Goal: Information Seeking & Learning: Find specific fact

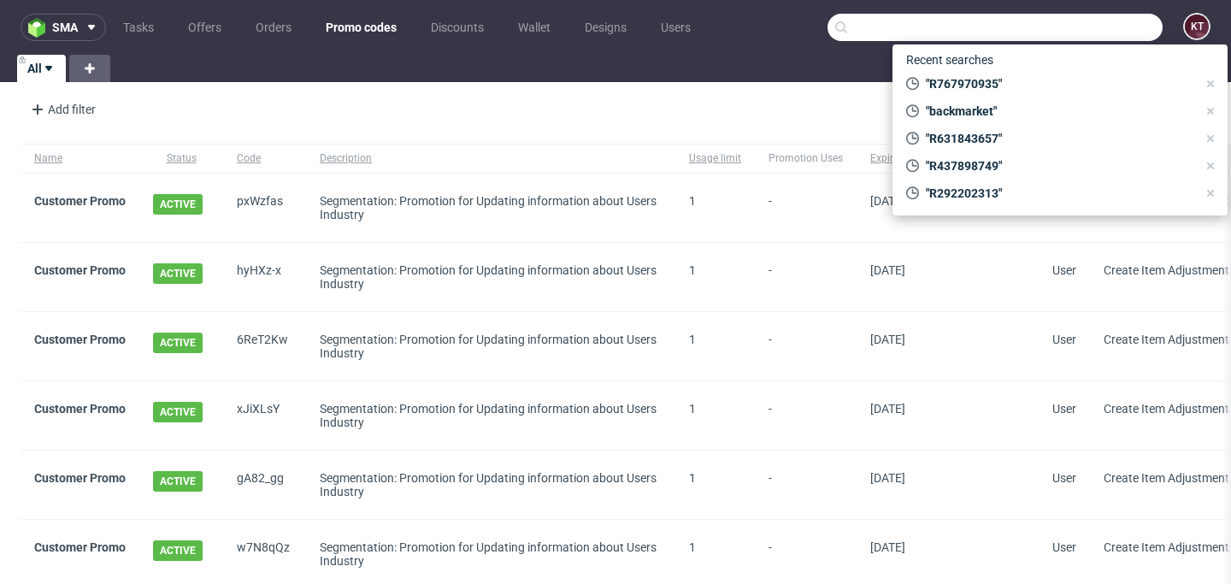
click at [1066, 25] on input "text" at bounding box center [995, 27] width 335 height 27
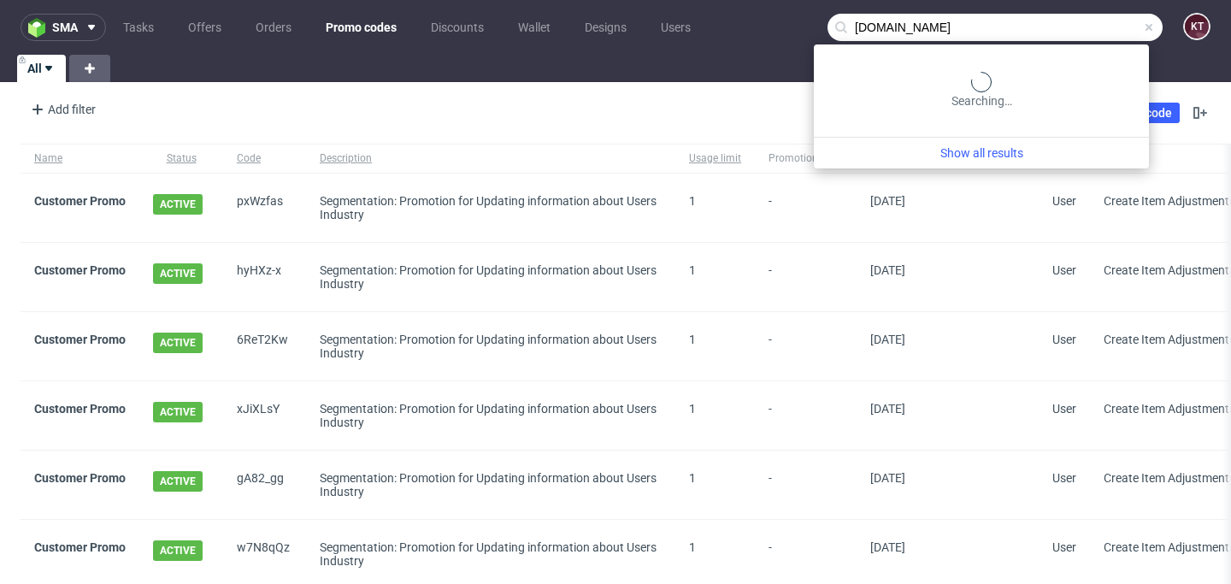
type input "[DOMAIN_NAME]"
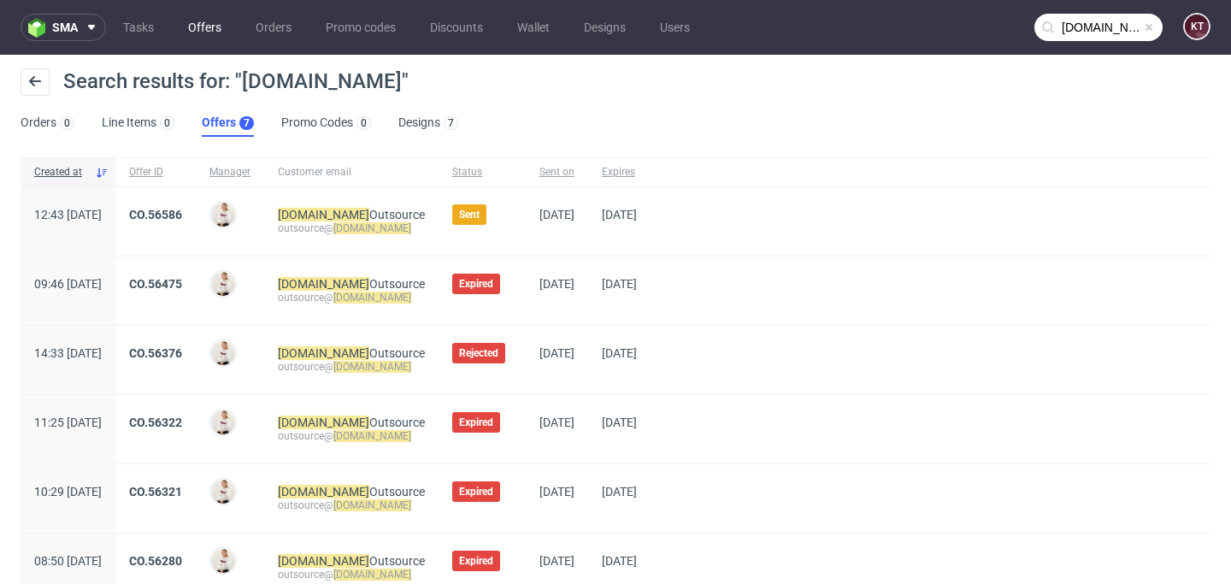
click at [215, 28] on link "Offers" at bounding box center [205, 27] width 54 height 27
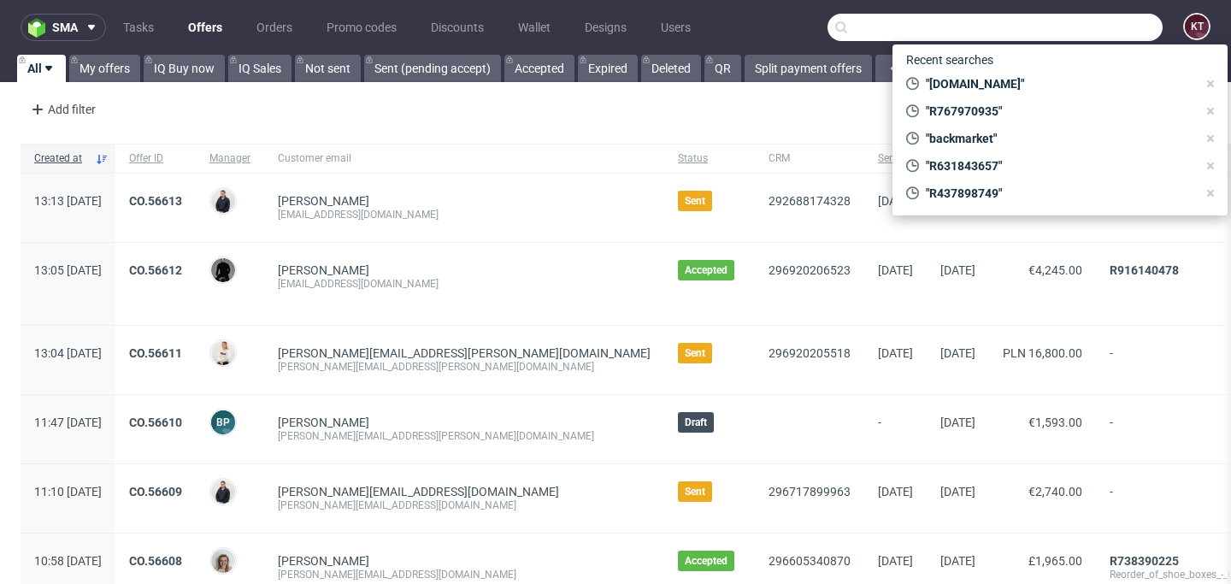
click at [1092, 32] on input "text" at bounding box center [995, 27] width 335 height 27
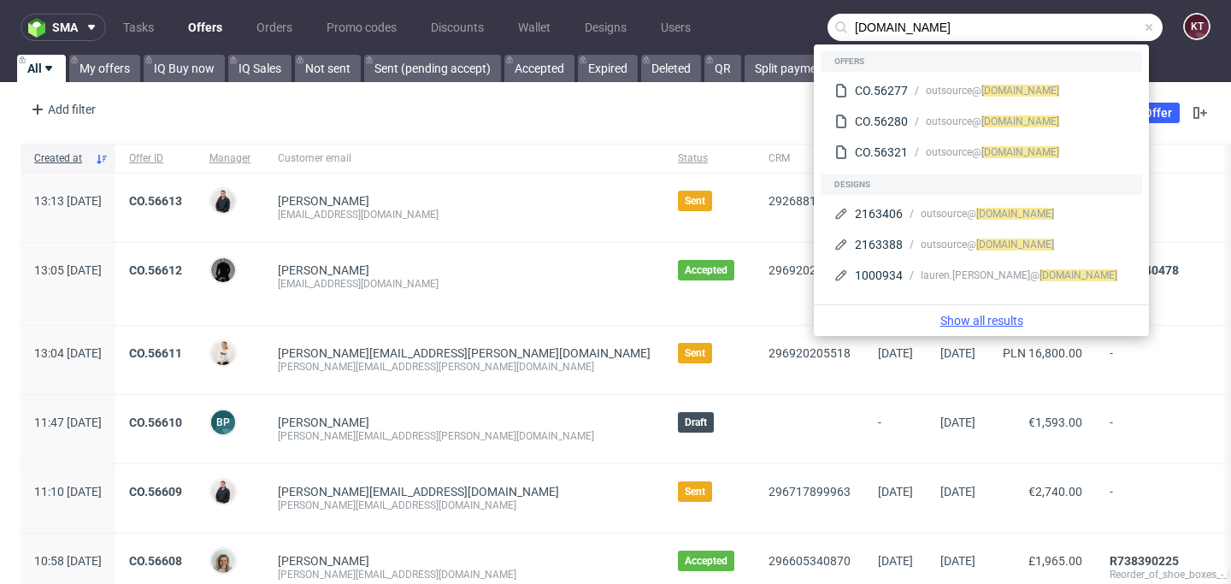
type input "printed.com"
click at [1013, 322] on link "Show all results" at bounding box center [982, 320] width 322 height 17
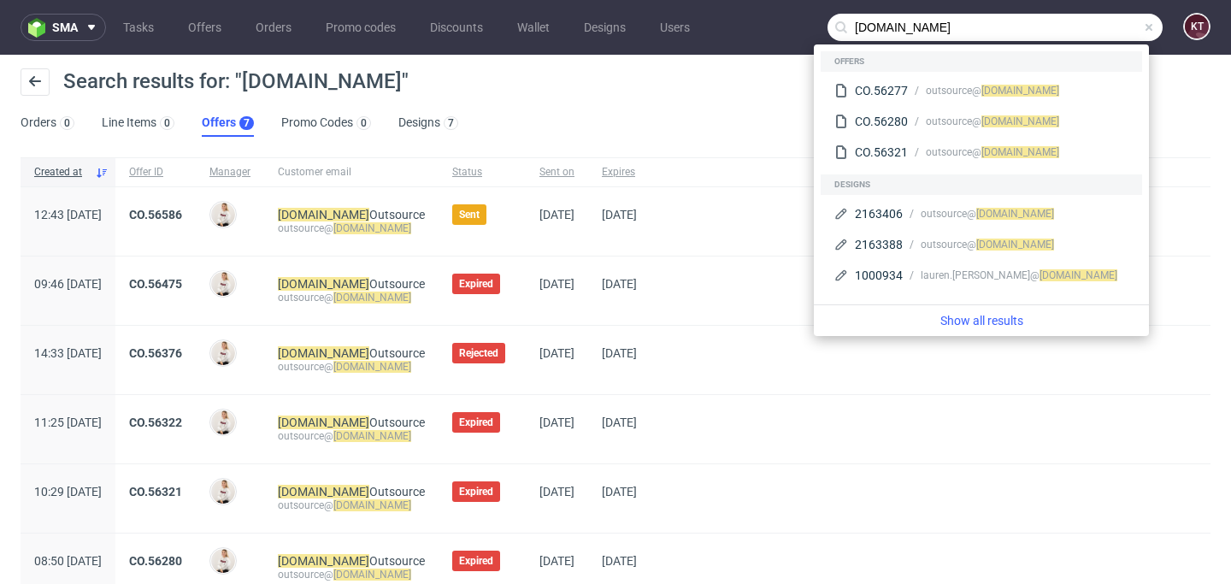
click at [578, 88] on div "Search results for: "printed.com"" at bounding box center [616, 88] width 1190 height 41
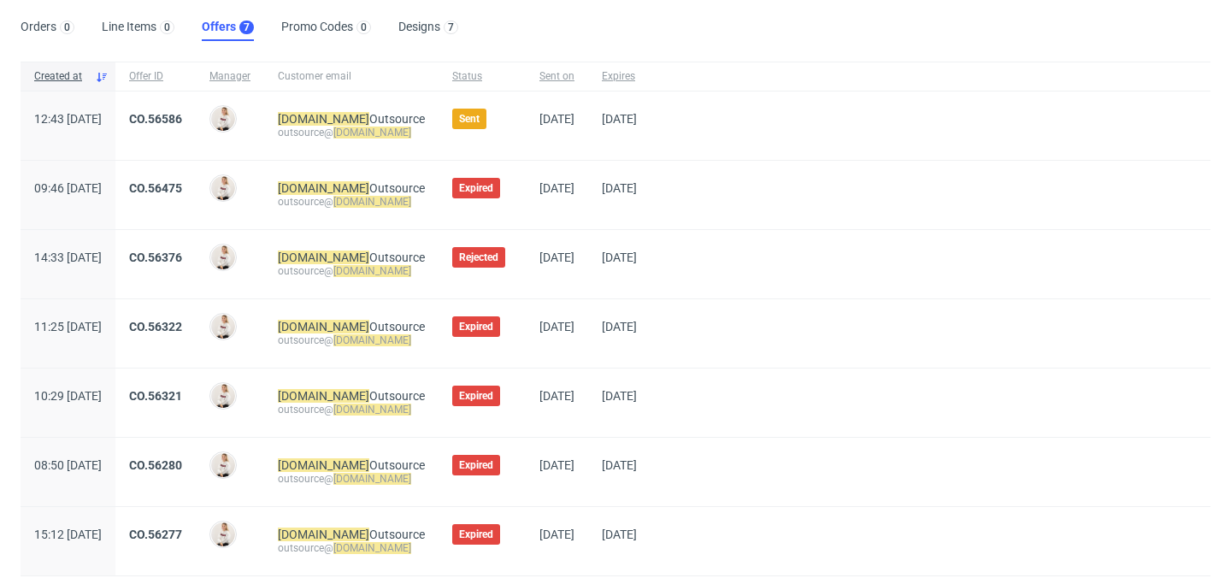
scroll to position [99, 0]
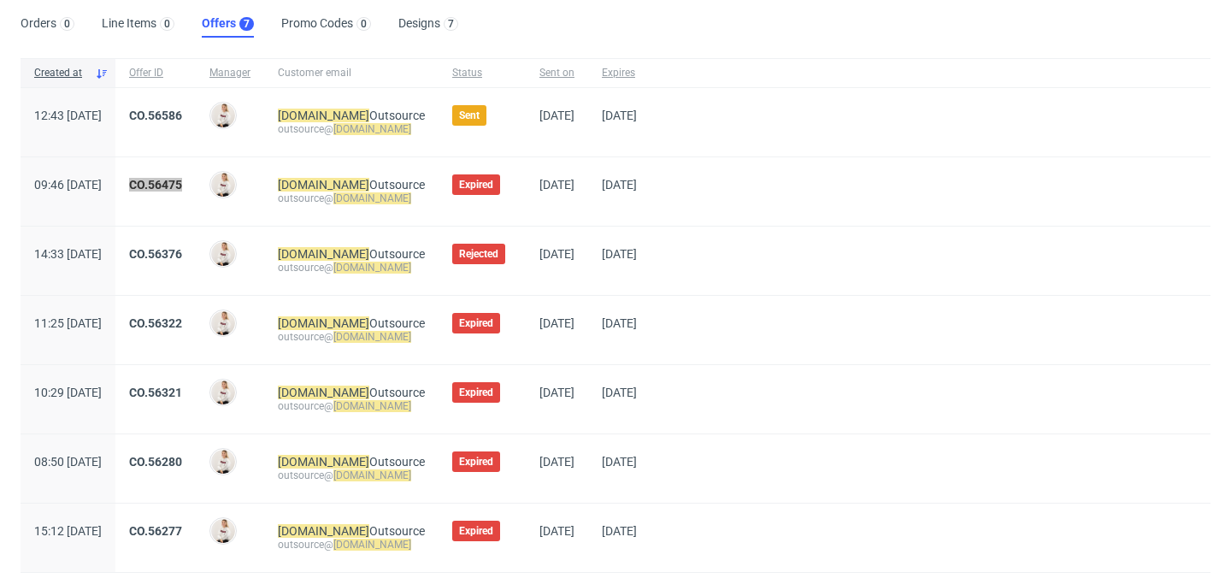
drag, startPoint x: 211, startPoint y: 186, endPoint x: 700, endPoint y: 9, distance: 519.9
click at [0, 0] on div "sma Tasks Offers Orders Promo codes Discounts Wallet Designs Users printed.com …" at bounding box center [615, 292] width 1231 height 584
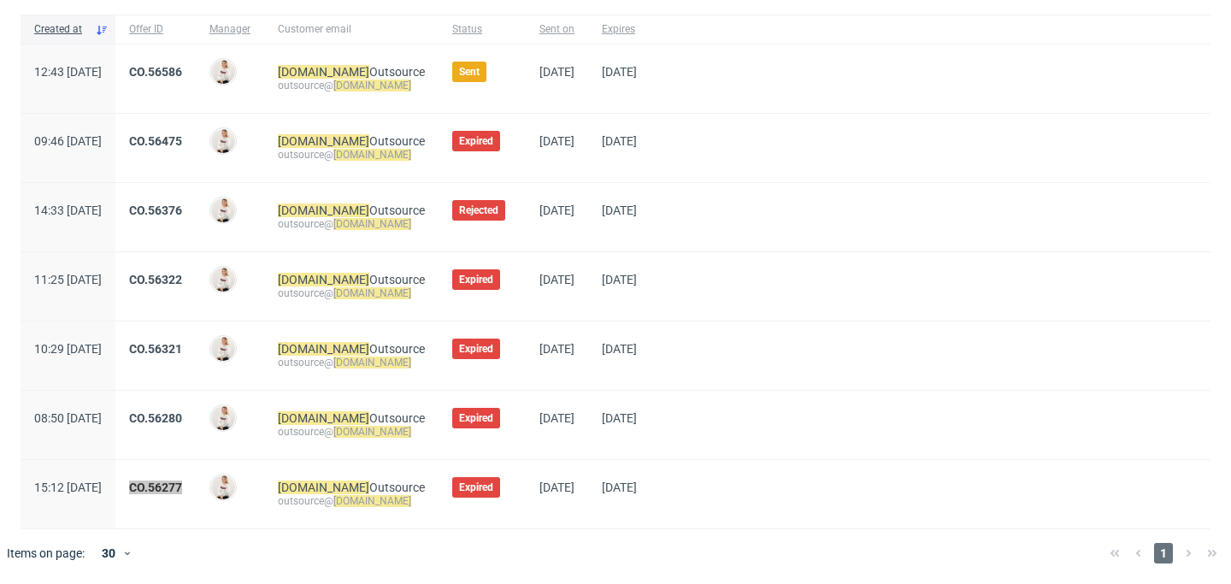
drag, startPoint x: 207, startPoint y: 487, endPoint x: 859, endPoint y: 2, distance: 813.0
click at [0, 0] on div "sma Tasks Offers Orders Promo codes Discounts Wallet Designs Users printed.com …" at bounding box center [615, 292] width 1231 height 584
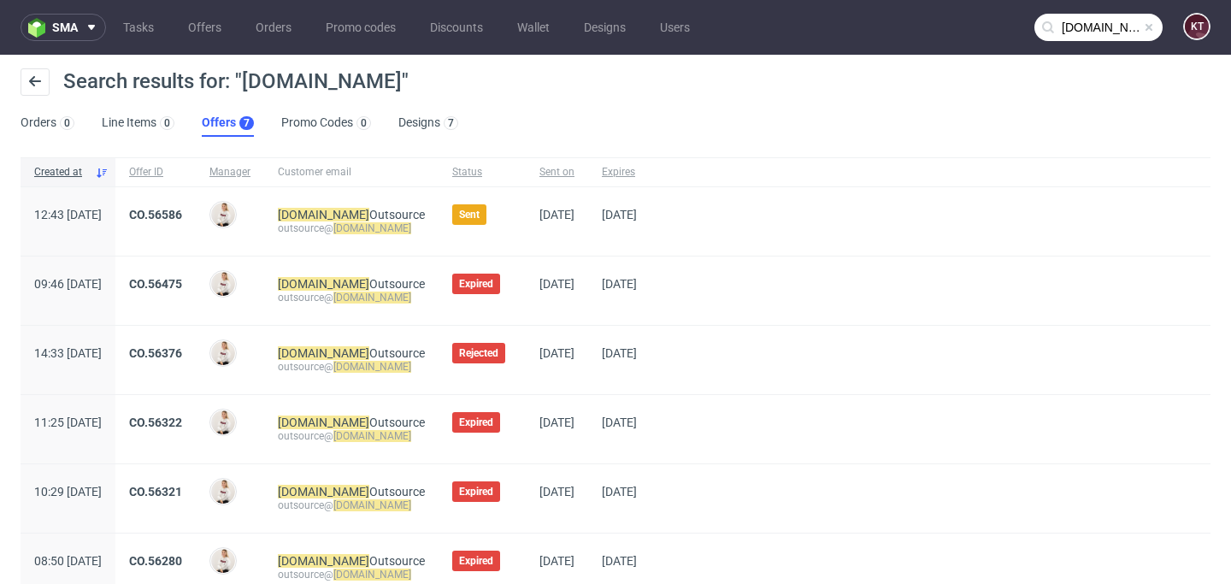
click at [1143, 31] on span at bounding box center [1150, 28] width 14 height 14
click at [1083, 232] on div at bounding box center [931, 221] width 560 height 68
click at [896, 148] on div "Search results for: "printed.com" Orders 0 Line Items 0 Offers 7 Promo Codes 0 …" at bounding box center [615, 103] width 1231 height 96
click at [785, 86] on div "Search results for: "printed.com"" at bounding box center [616, 88] width 1190 height 41
click at [847, 88] on div "Search results for: "printed.com"" at bounding box center [616, 88] width 1190 height 41
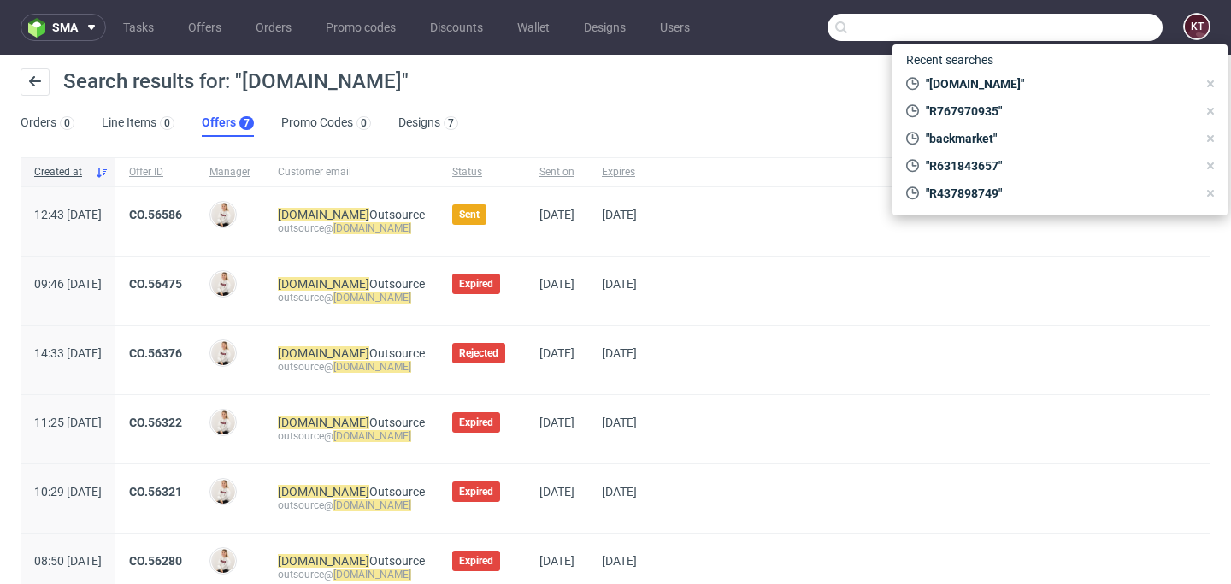
click at [1096, 24] on input "text" at bounding box center [995, 27] width 335 height 27
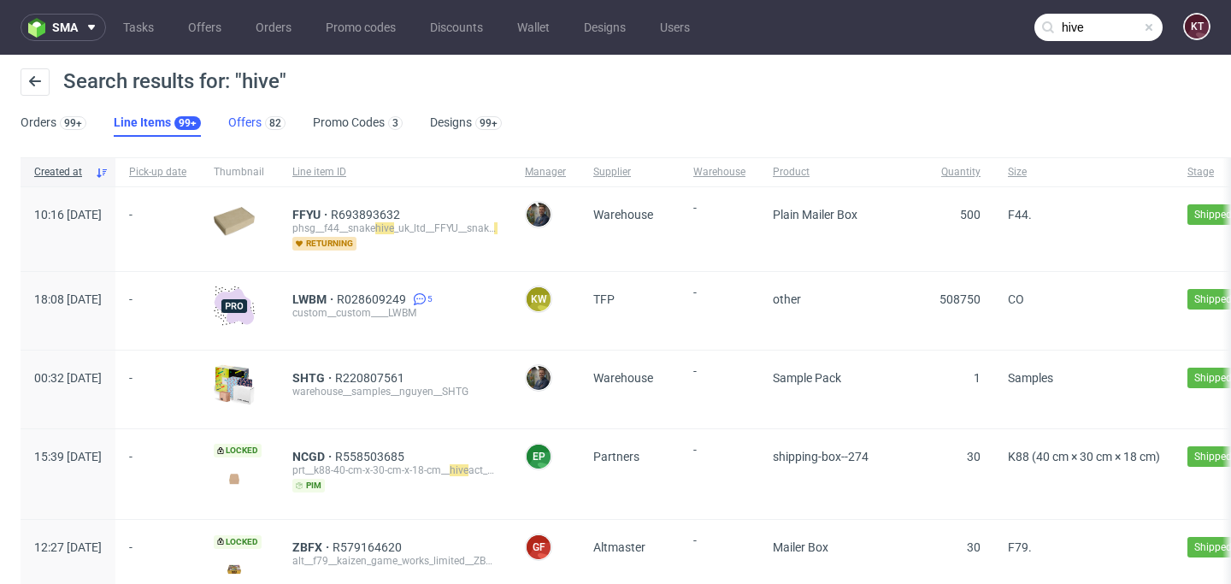
click at [253, 125] on link "Offers 82" at bounding box center [256, 122] width 57 height 27
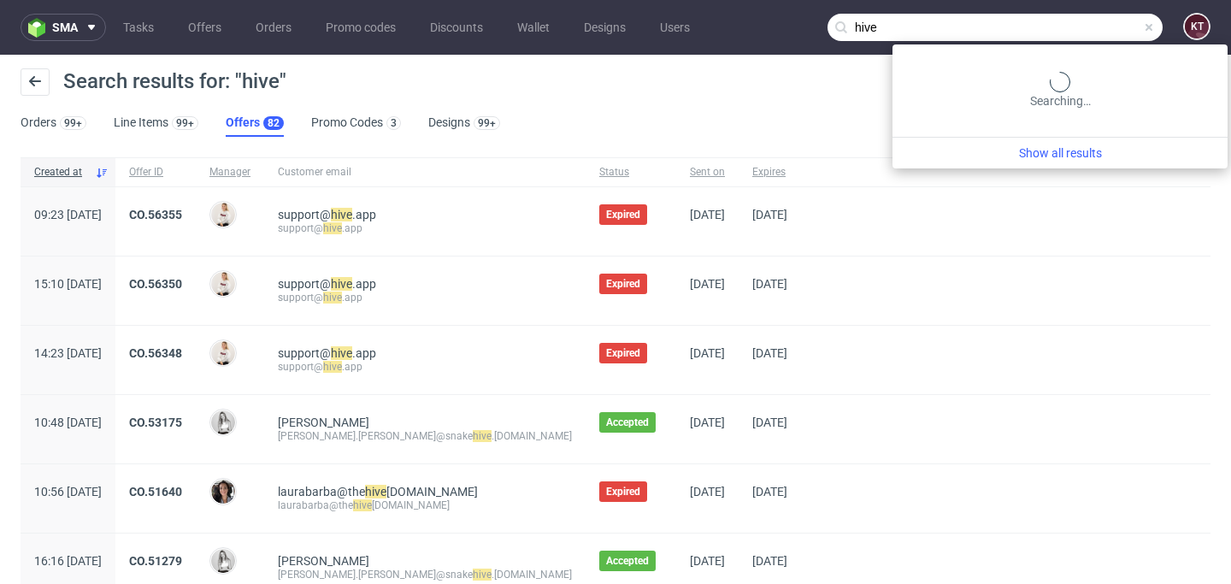
click at [1101, 29] on input "hive" at bounding box center [995, 27] width 335 height 27
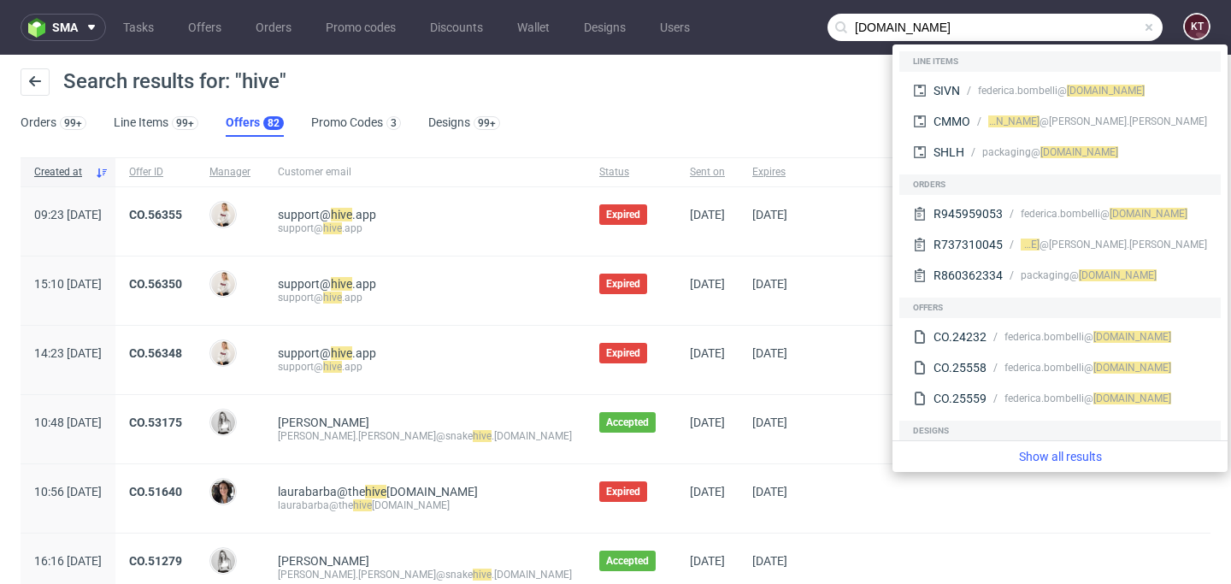
type input "hive.app"
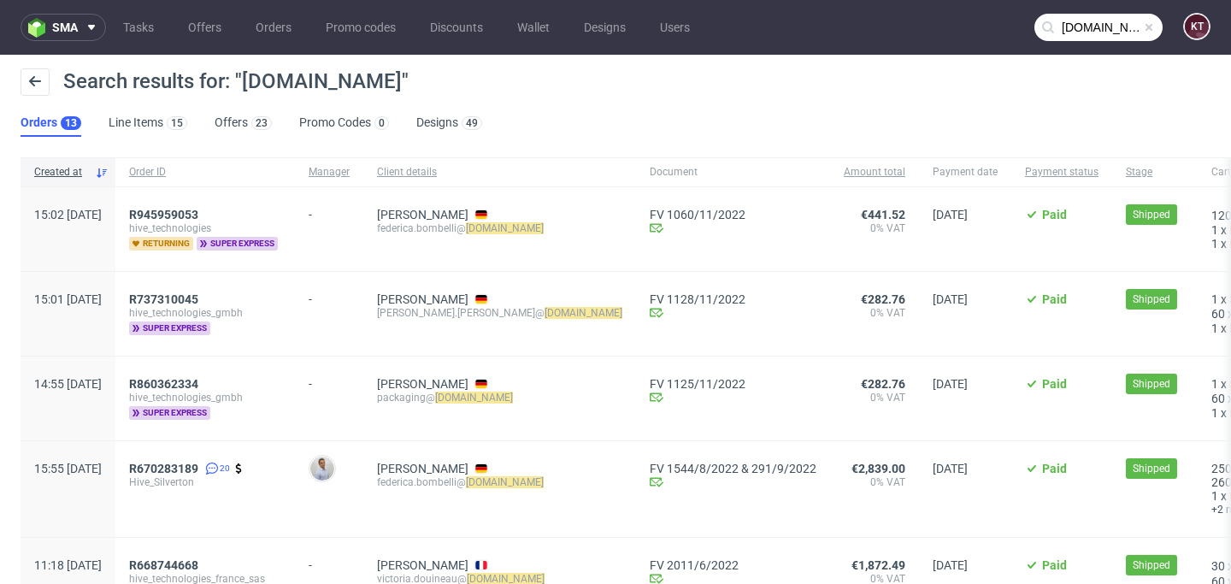
click at [694, 93] on div "Search results for: "hive.app"" at bounding box center [616, 88] width 1190 height 41
click at [258, 121] on div "23" at bounding box center [262, 123] width 12 height 12
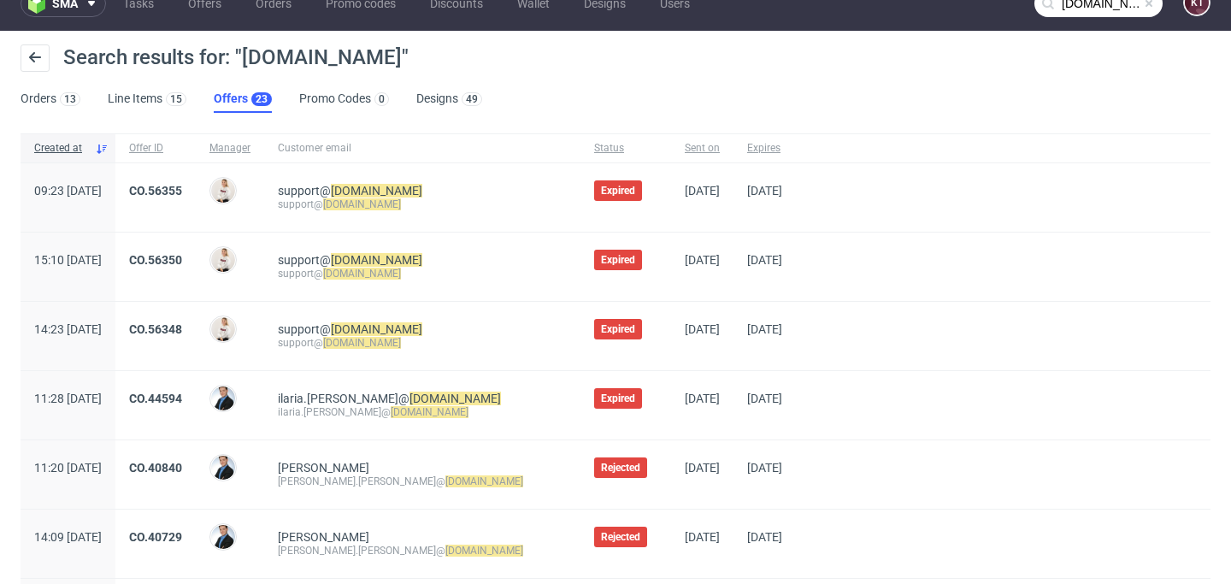
scroll to position [27, 0]
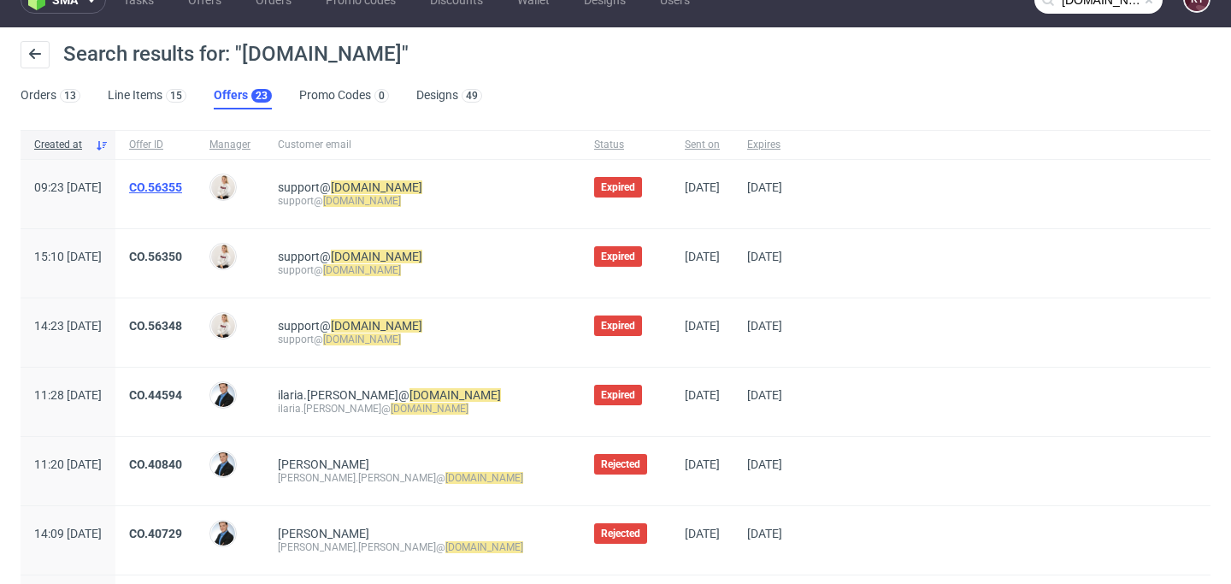
click at [182, 186] on link "CO.56355" at bounding box center [155, 187] width 53 height 14
click at [182, 251] on link "CO.56350" at bounding box center [155, 257] width 53 height 14
click at [182, 323] on link "CO.56348" at bounding box center [155, 326] width 53 height 14
click at [819, 430] on div at bounding box center [1003, 402] width 415 height 68
click at [905, 91] on div "Search results for: "hive.app" Orders 13 Line Items 15 Offers 23 Promo Codes 0 …" at bounding box center [615, 75] width 1231 height 96
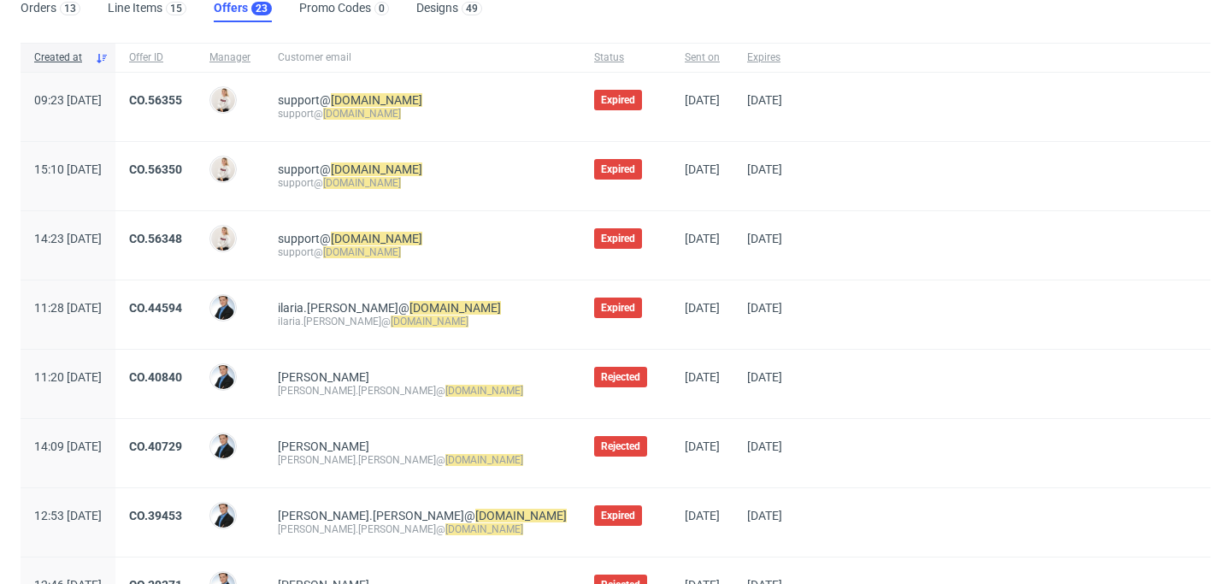
scroll to position [0, 0]
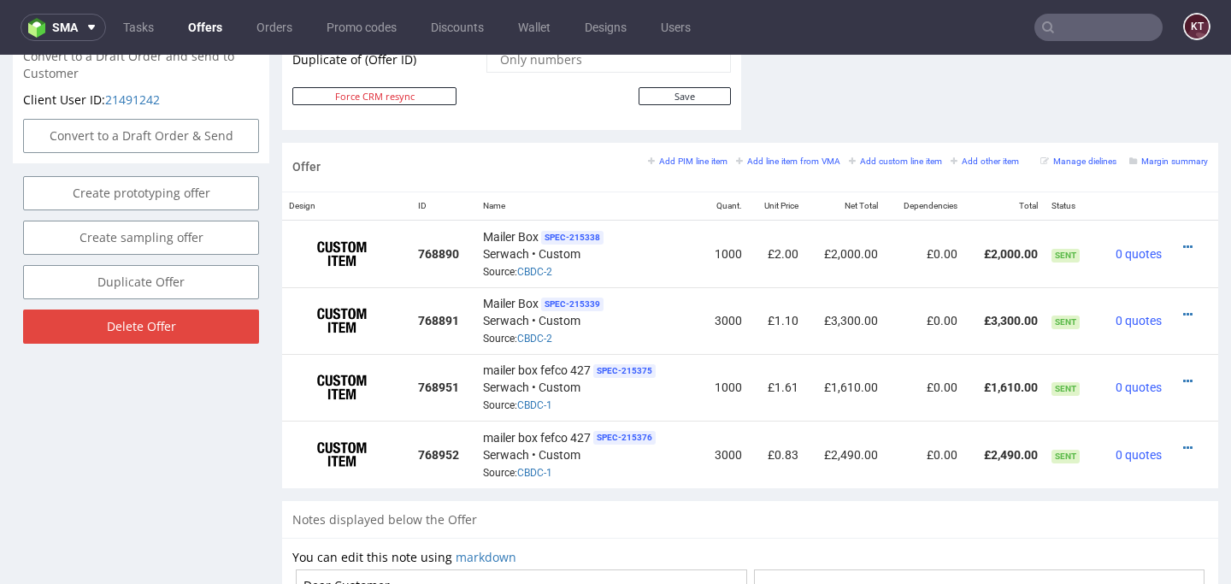
scroll to position [929, 0]
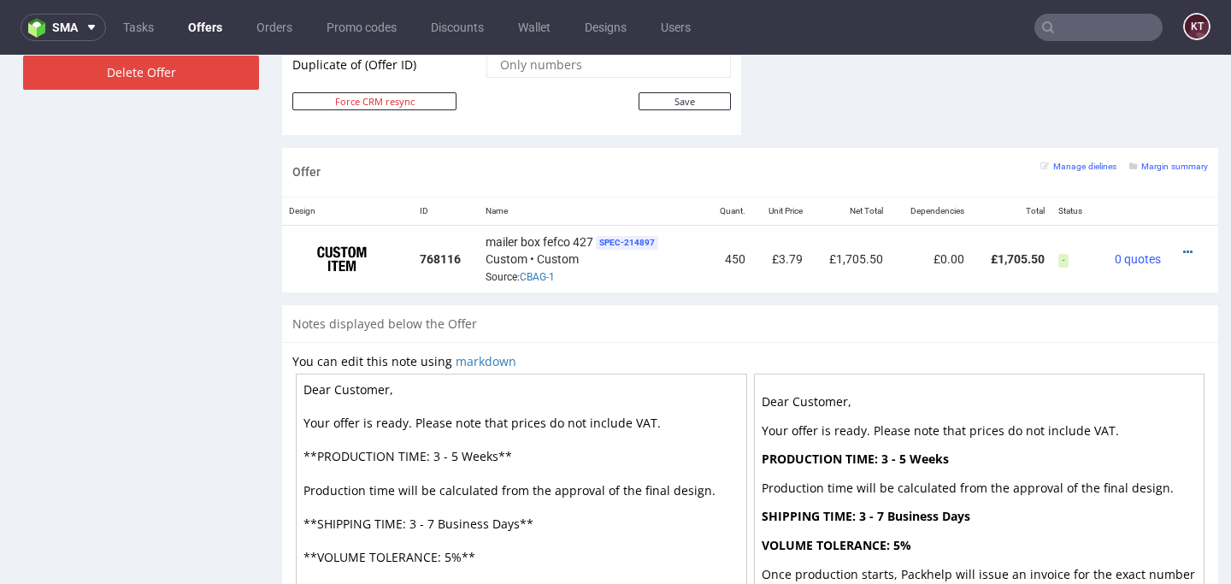
scroll to position [972, 0]
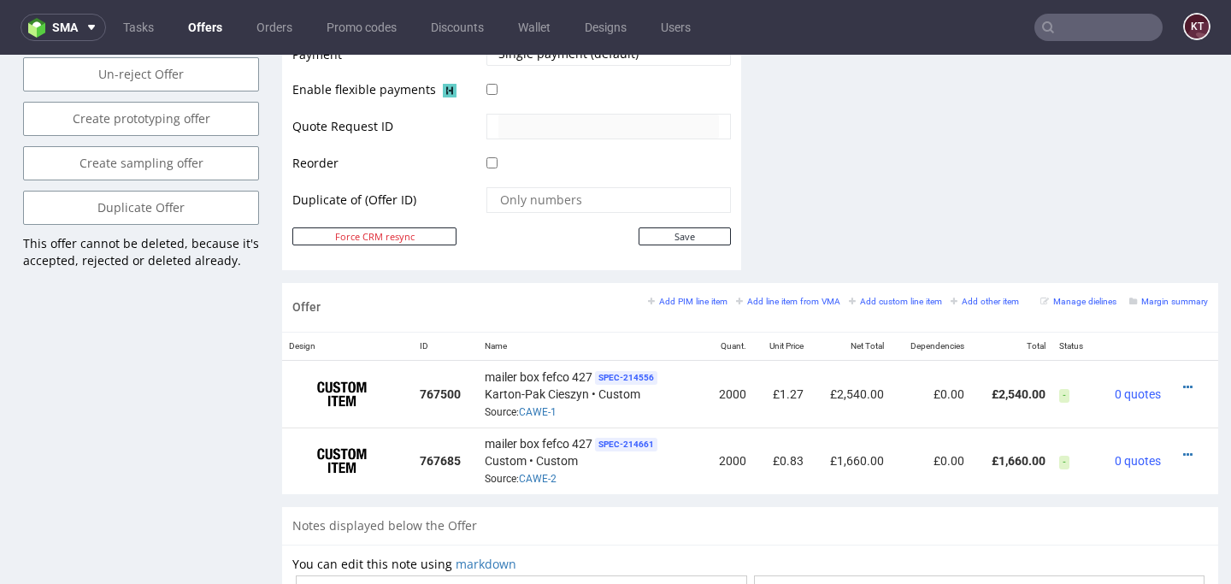
scroll to position [820, 0]
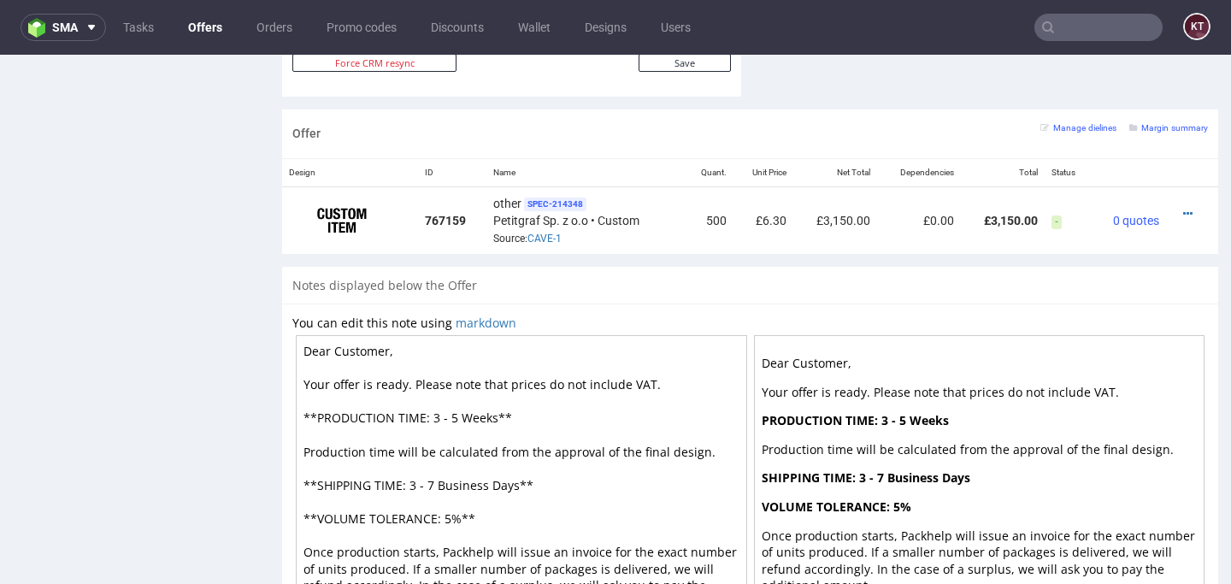
scroll to position [1021, 0]
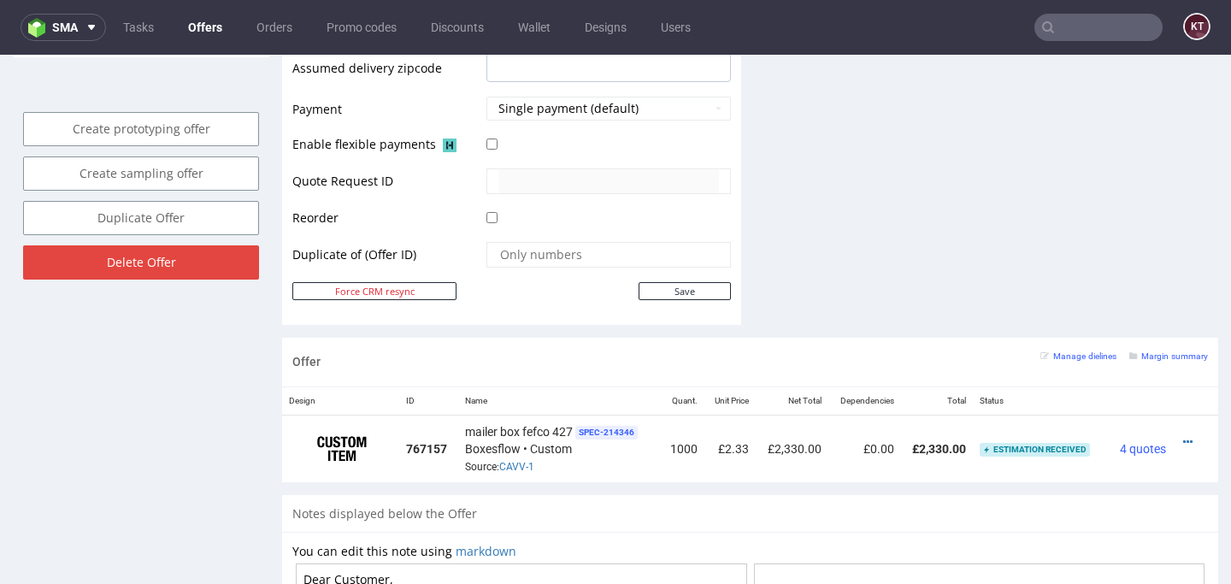
scroll to position [828, 0]
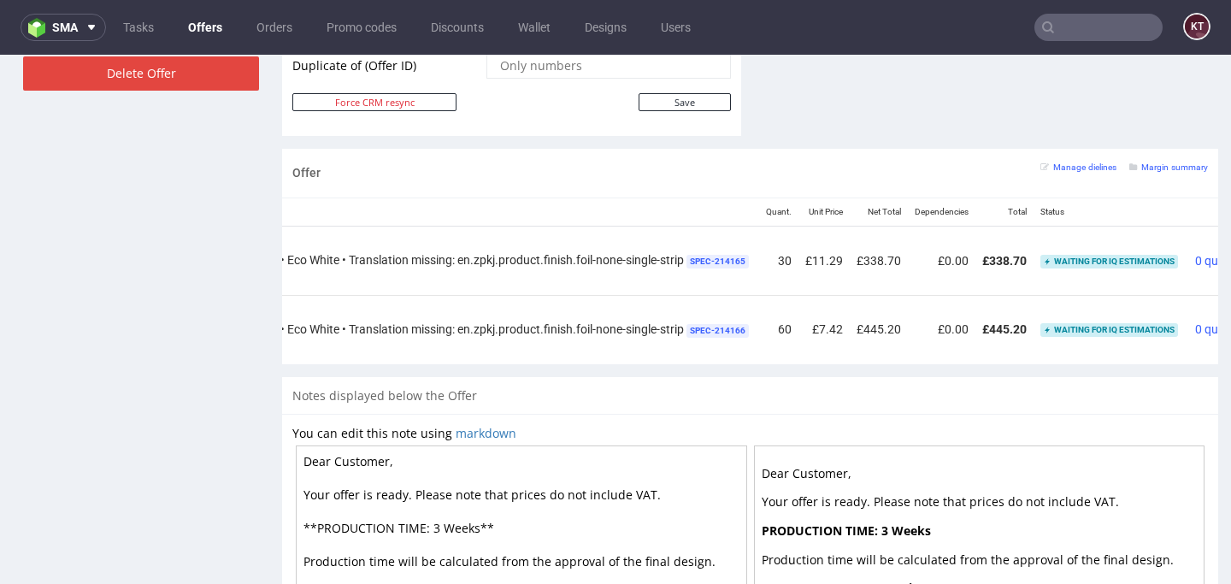
scroll to position [0, 509]
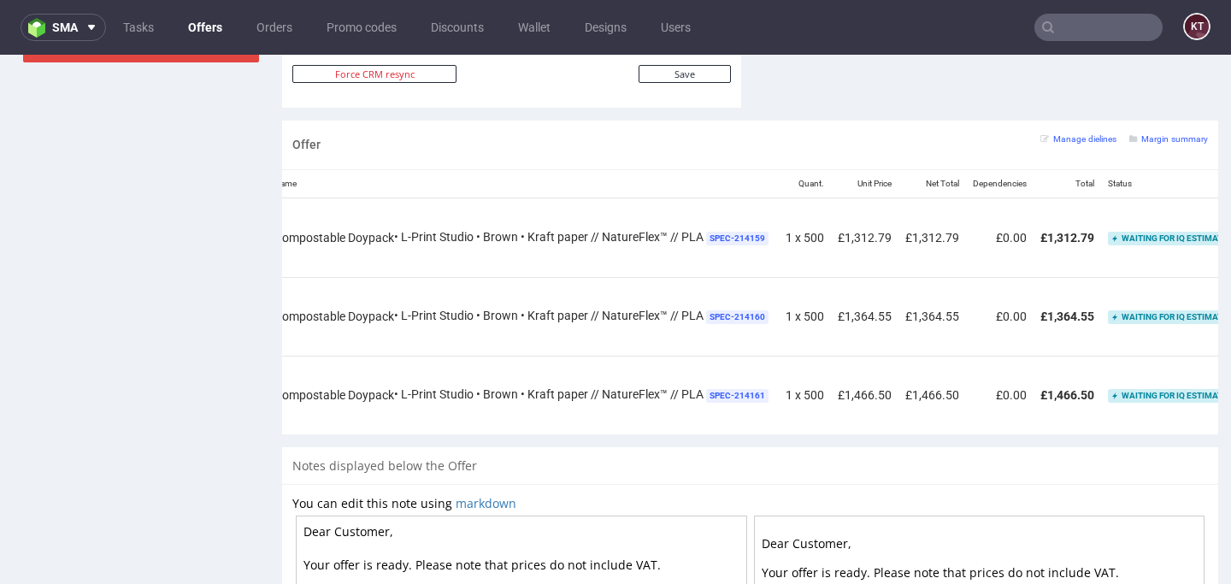
scroll to position [0, 333]
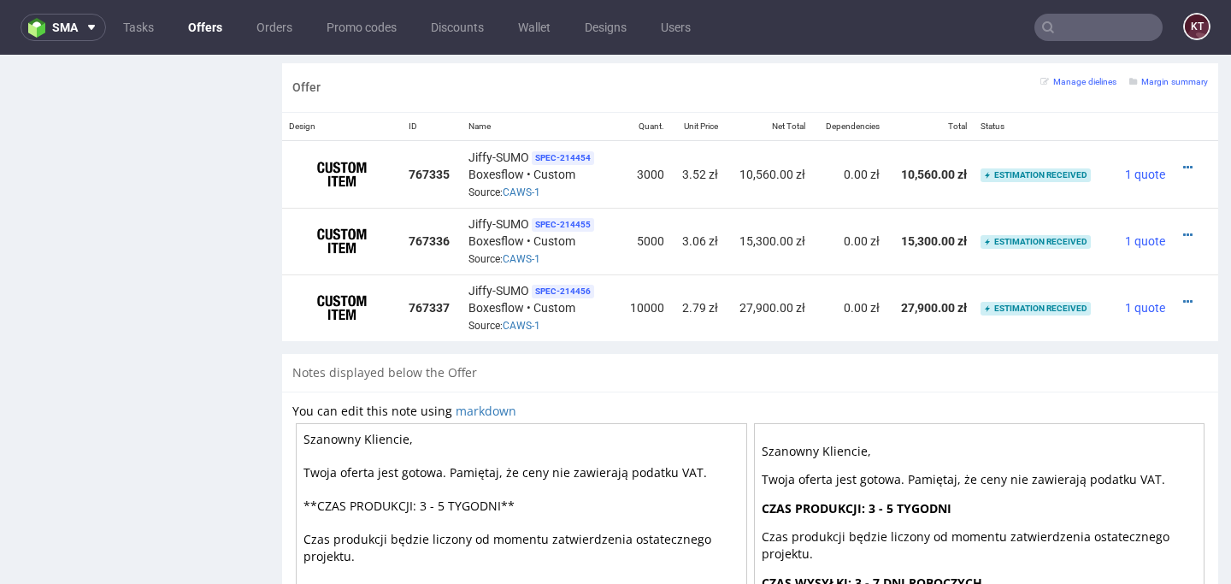
scroll to position [1047, 0]
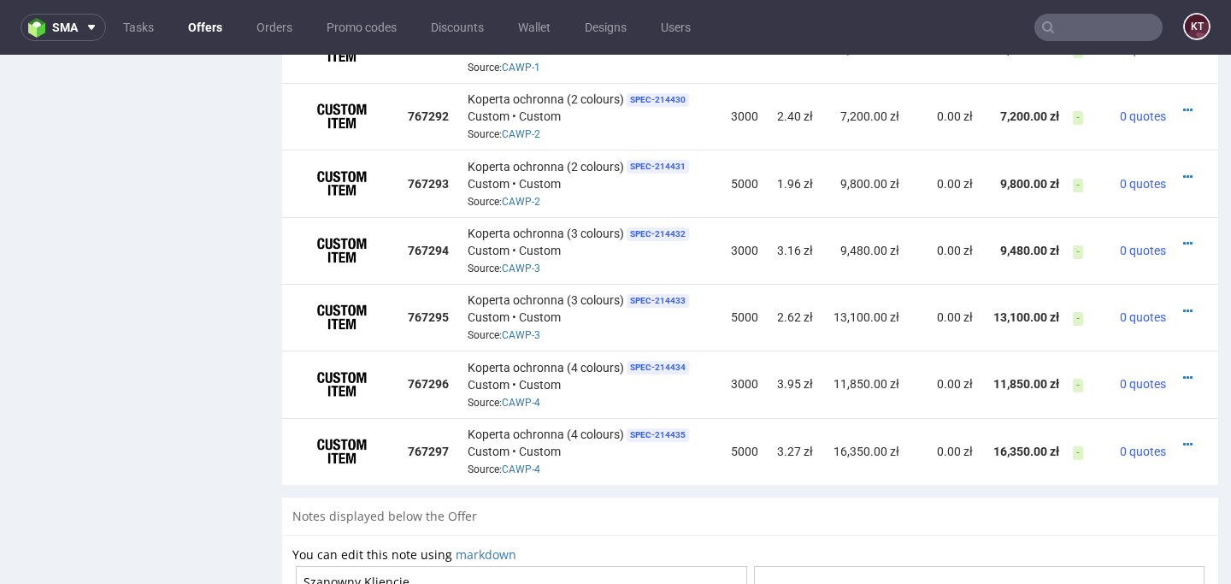
scroll to position [1245, 0]
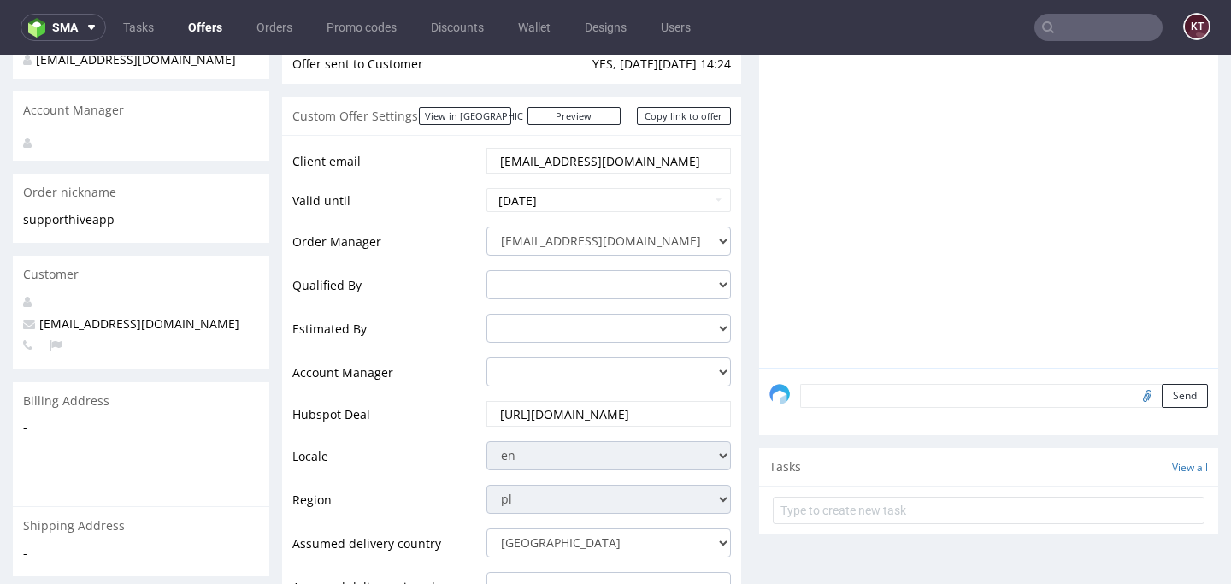
scroll to position [236, 0]
